Goal: Task Accomplishment & Management: Manage account settings

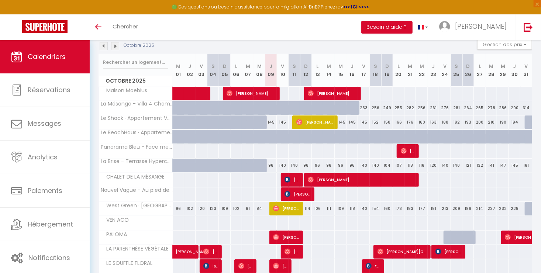
scroll to position [87, 0]
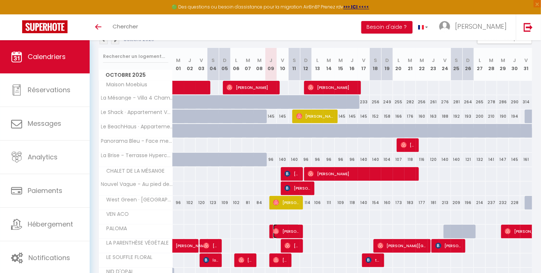
click at [276, 227] on span "[PERSON_NAME]" at bounding box center [286, 231] width 27 height 14
select select "OK"
select select "0"
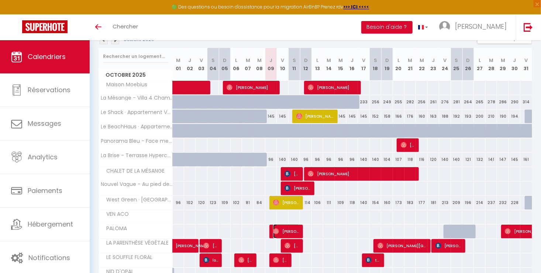
select select "1"
select select
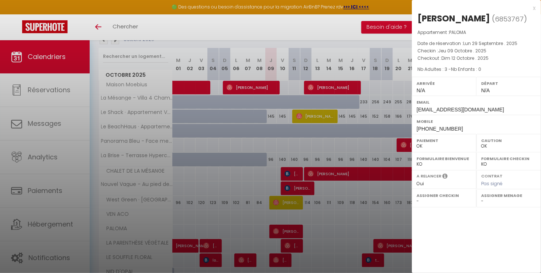
click at [444, 263] on div "x [PERSON_NAME] ( 6853767 ) Appartement : PALOMA Date de réservation : [DATE] .…" at bounding box center [476, 136] width 129 height 273
click at [278, 262] on div at bounding box center [270, 136] width 541 height 273
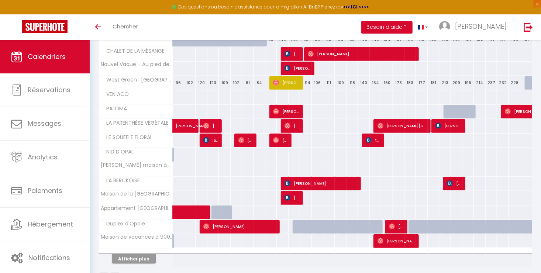
scroll to position [229, 0]
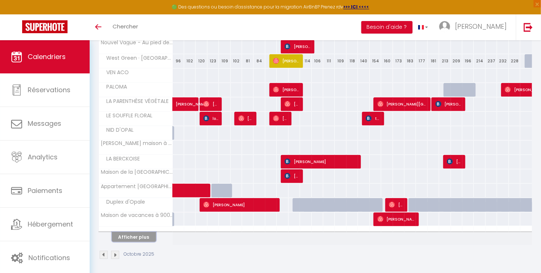
click at [127, 237] on button "Afficher plus" at bounding box center [134, 237] width 44 height 10
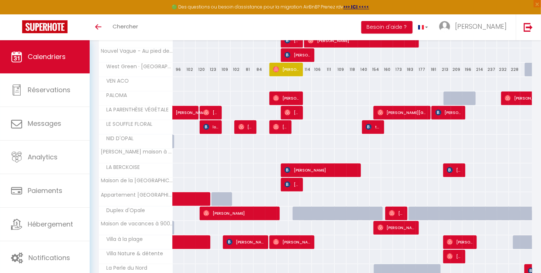
scroll to position [220, 0]
